Goal: Information Seeking & Learning: Learn about a topic

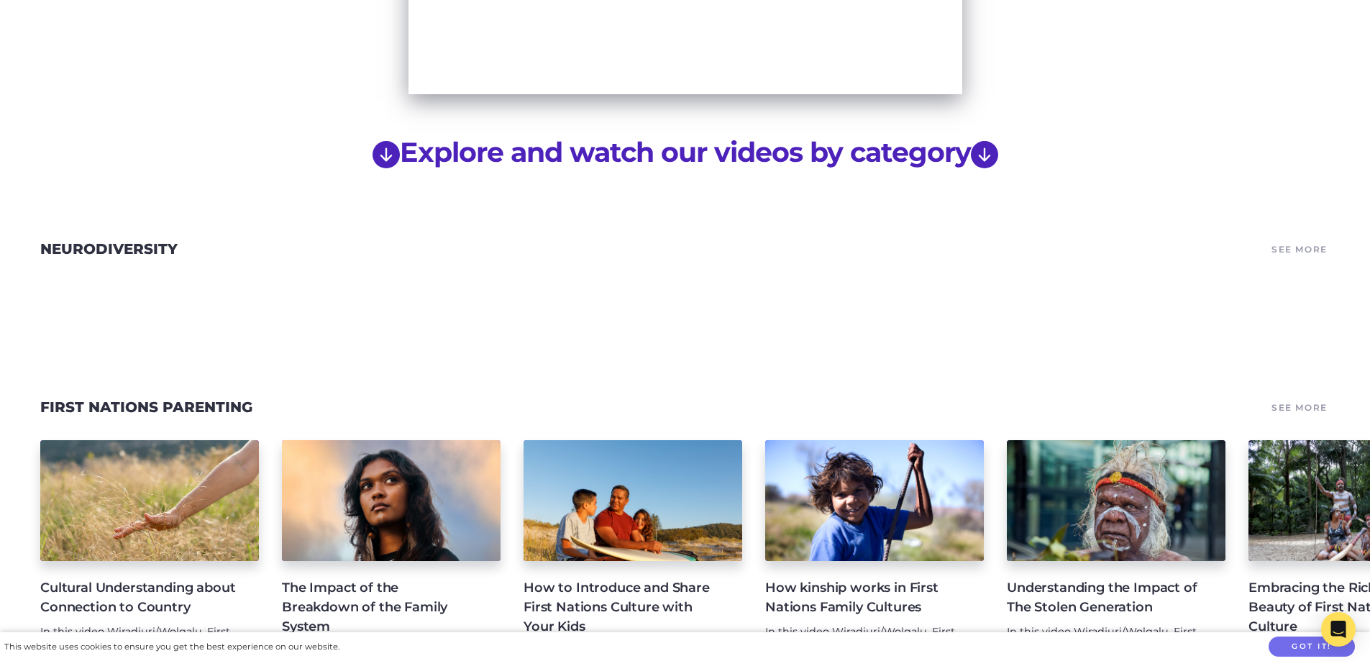
scroll to position [1151, 0]
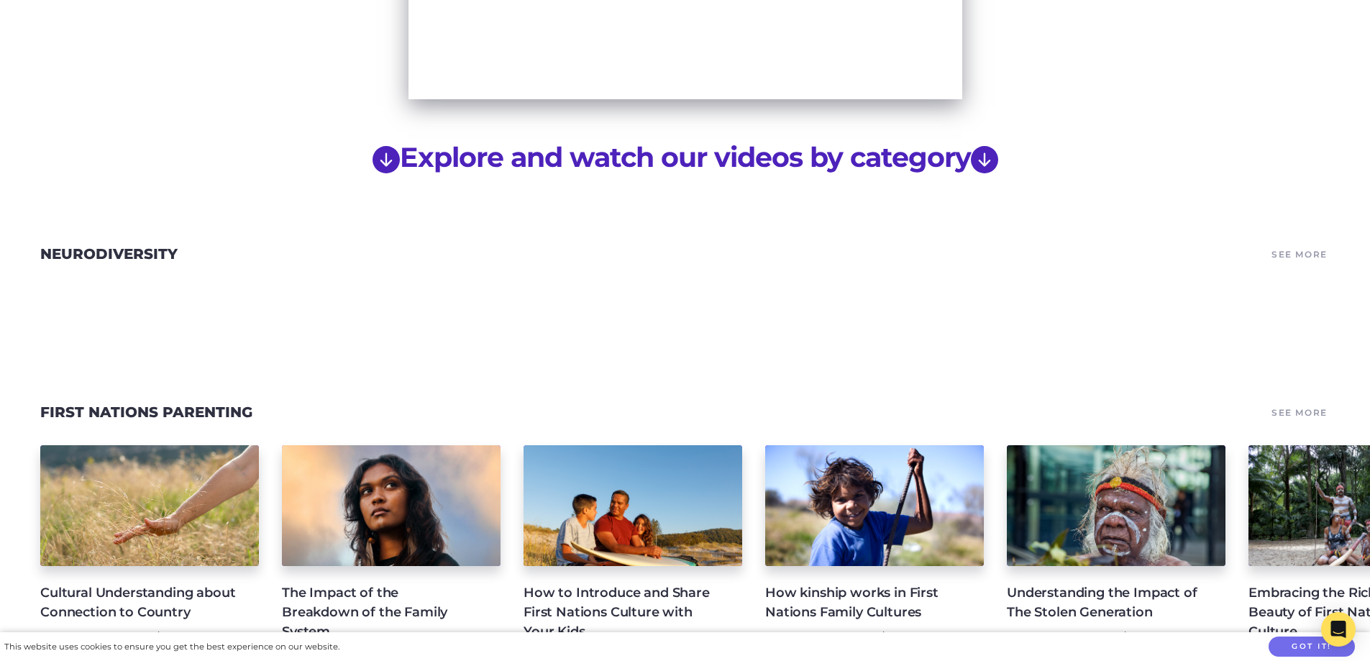
click at [129, 245] on link "Neurodiversity" at bounding box center [108, 253] width 137 height 17
